Goal: Check status: Check status

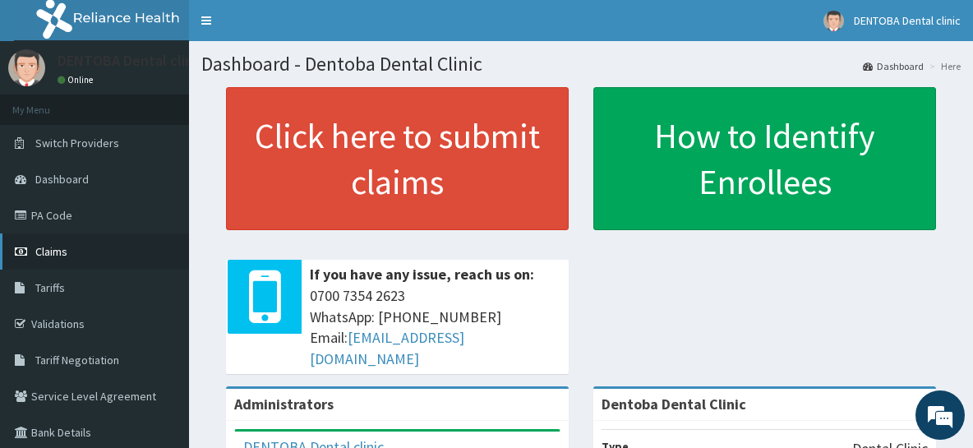
click at [67, 253] on link "Claims" at bounding box center [94, 251] width 189 height 36
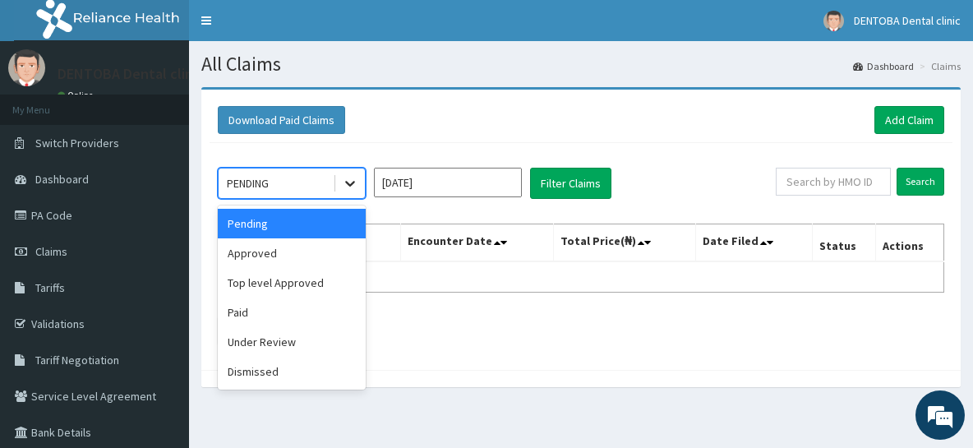
click at [349, 184] on icon at bounding box center [350, 183] width 16 height 16
click at [280, 252] on div "Approved" at bounding box center [292, 253] width 148 height 30
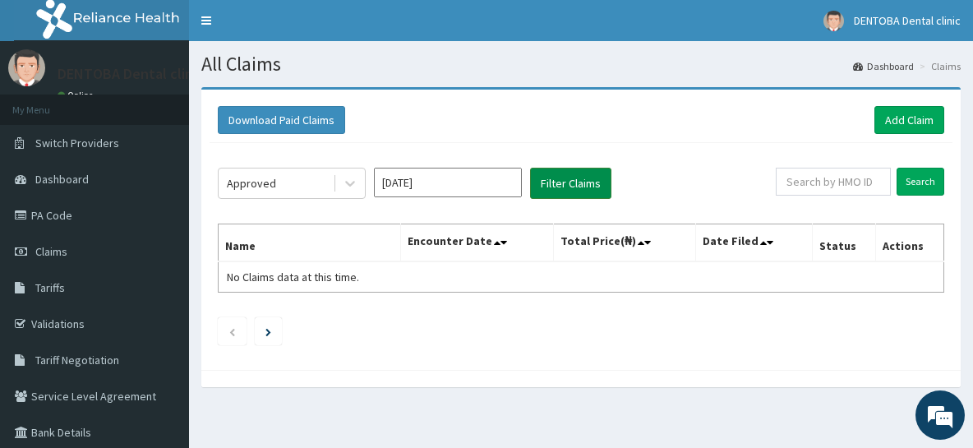
click at [576, 184] on button "Filter Claims" at bounding box center [570, 183] width 81 height 31
click at [457, 183] on input "Oct 2025" at bounding box center [448, 183] width 148 height 30
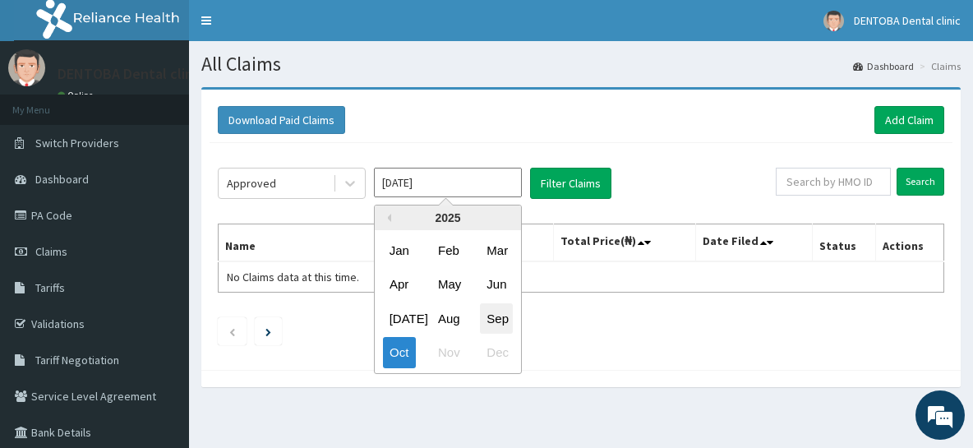
click at [503, 322] on div "Sep" at bounding box center [496, 318] width 33 height 30
type input "Sep 2025"
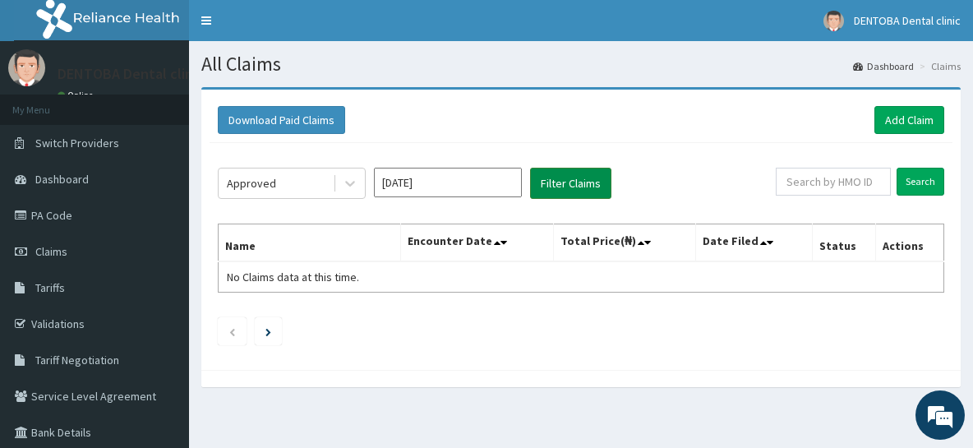
click at [550, 182] on button "Filter Claims" at bounding box center [570, 183] width 81 height 31
click at [583, 181] on button "Filter Claims" at bounding box center [570, 183] width 81 height 31
click at [584, 182] on button "Filter Claims" at bounding box center [570, 183] width 81 height 31
click at [840, 186] on input "text" at bounding box center [833, 182] width 115 height 28
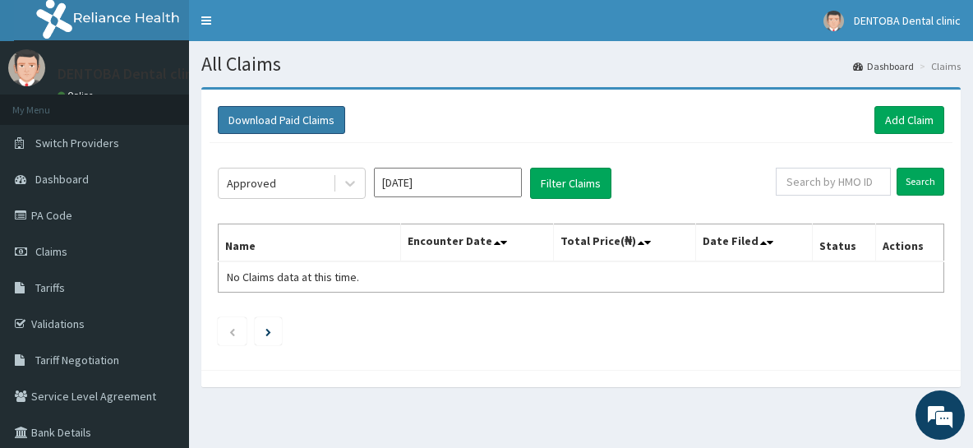
click at [321, 119] on button "Download Paid Claims" at bounding box center [281, 120] width 127 height 28
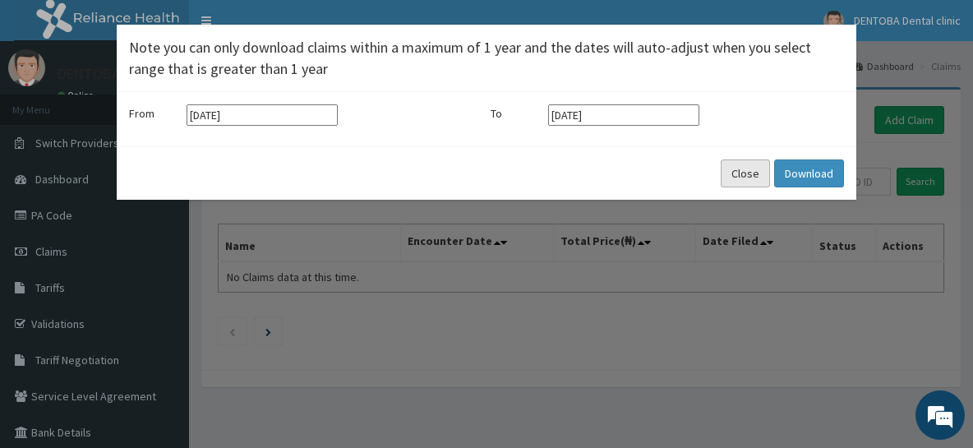
click at [736, 171] on button "Close" at bounding box center [745, 173] width 49 height 28
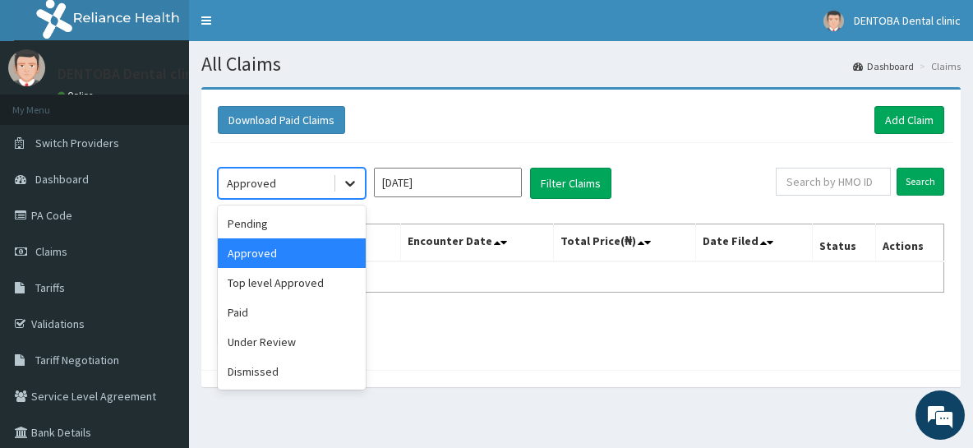
click at [349, 181] on icon at bounding box center [350, 183] width 16 height 16
click at [242, 312] on div "Paid" at bounding box center [292, 313] width 148 height 30
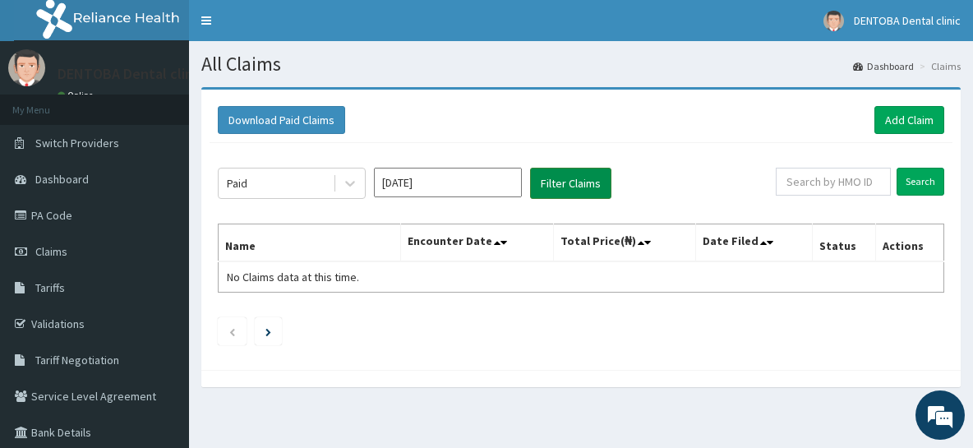
click at [585, 182] on button "Filter Claims" at bounding box center [570, 183] width 81 height 31
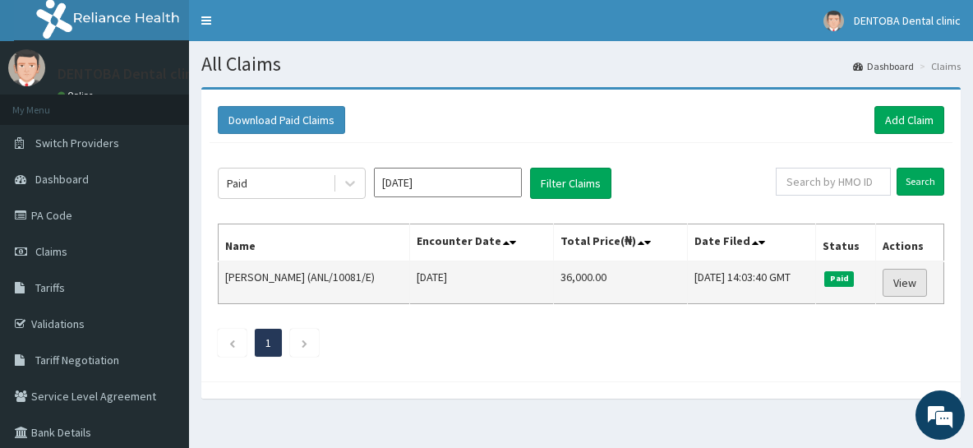
click at [912, 279] on link "View" at bounding box center [905, 283] width 44 height 28
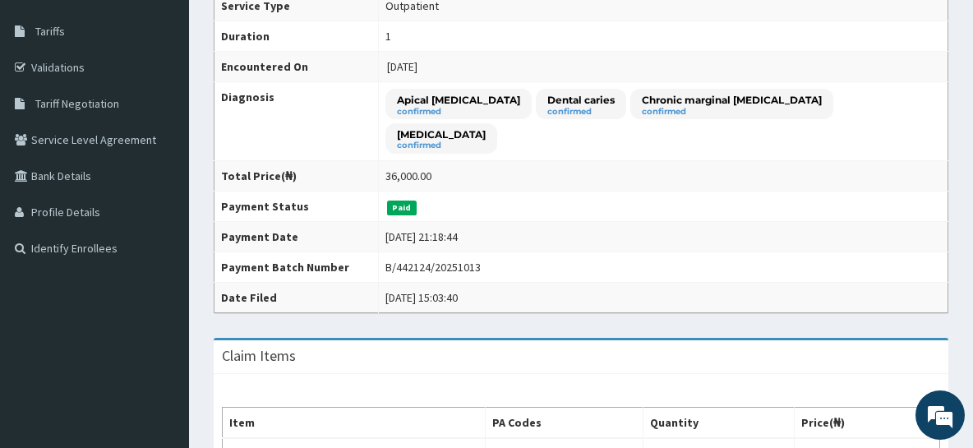
scroll to position [264, 0]
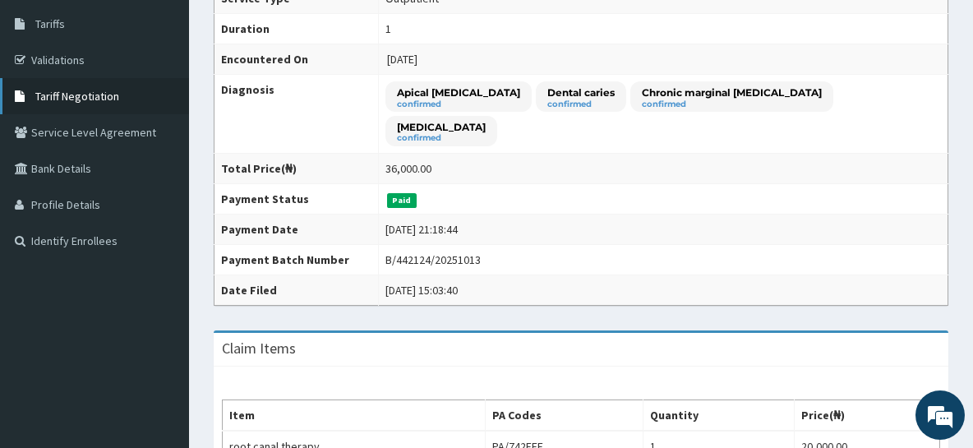
click at [75, 94] on span "Tariff Negotiation" at bounding box center [77, 96] width 84 height 15
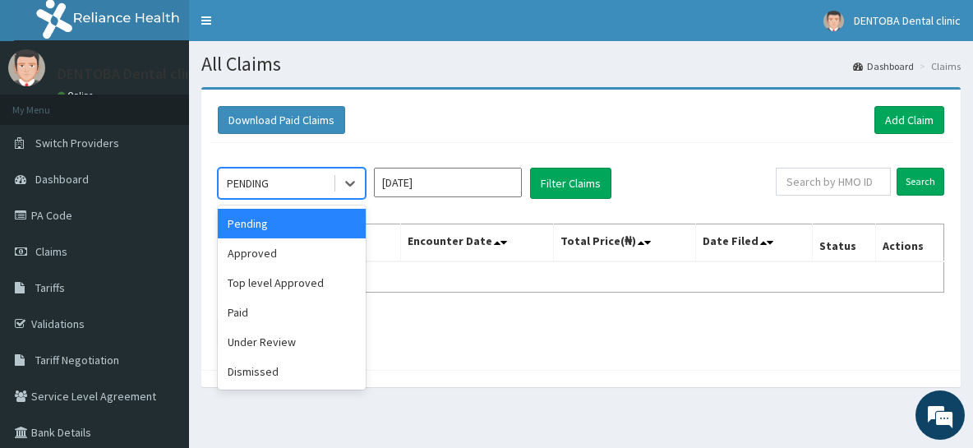
click at [297, 187] on div "PENDING" at bounding box center [276, 183] width 114 height 26
click at [242, 309] on div "Paid" at bounding box center [292, 313] width 148 height 30
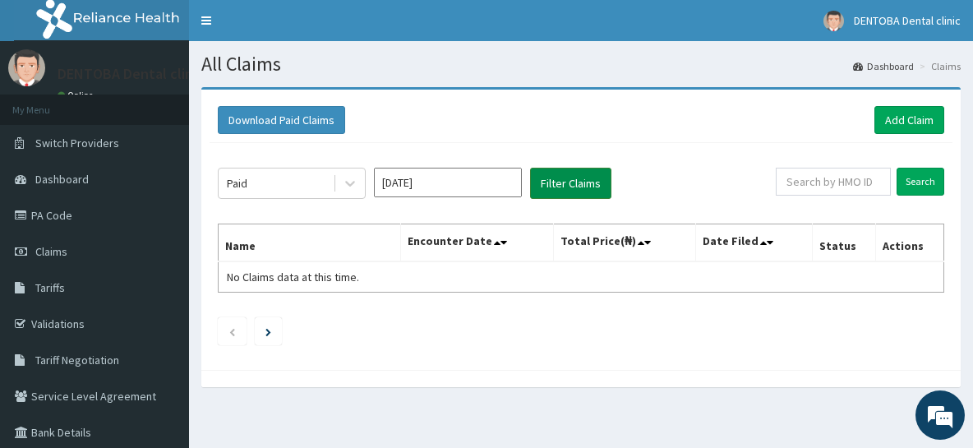
click at [577, 182] on button "Filter Claims" at bounding box center [570, 183] width 81 height 31
click at [413, 177] on input "Oct 2025" at bounding box center [448, 183] width 148 height 30
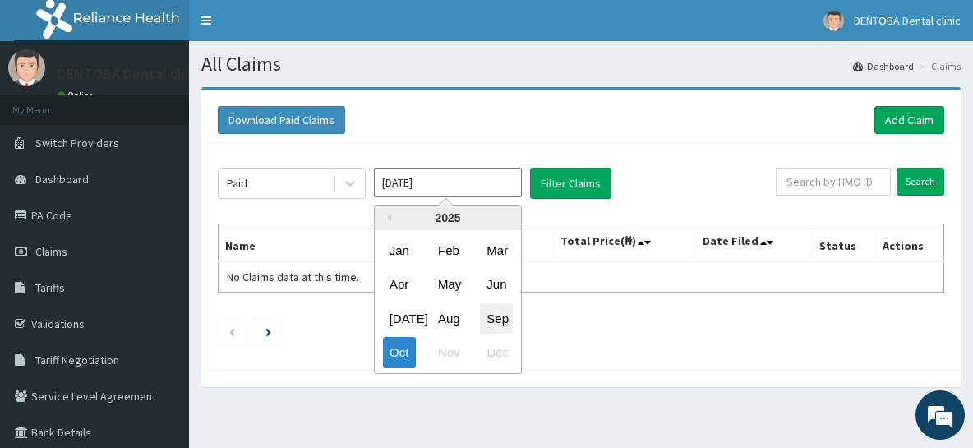
click at [501, 315] on div "Sep" at bounding box center [496, 318] width 33 height 30
type input "Sep 2025"
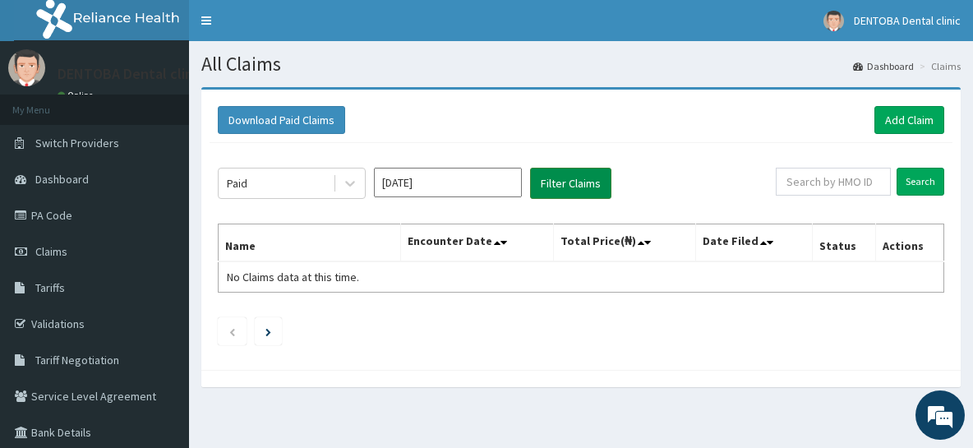
click at [566, 177] on button "Filter Claims" at bounding box center [570, 183] width 81 height 31
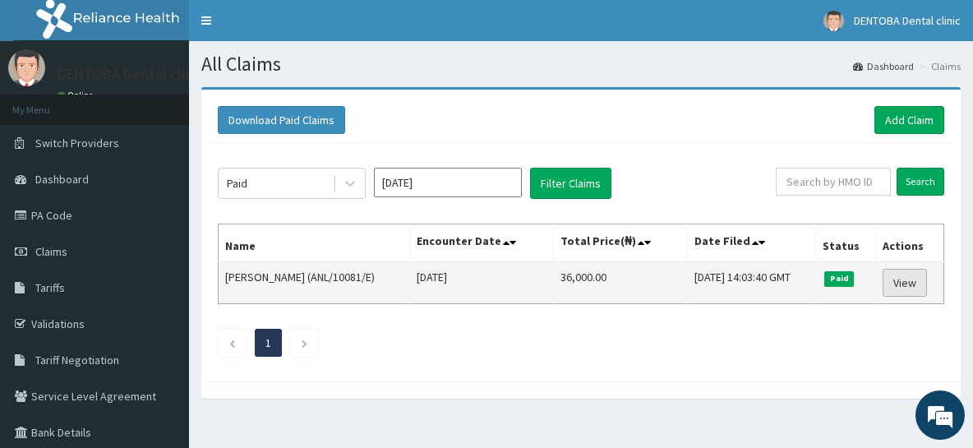
click at [921, 279] on link "View" at bounding box center [905, 283] width 44 height 28
